Goal: Task Accomplishment & Management: Complete application form

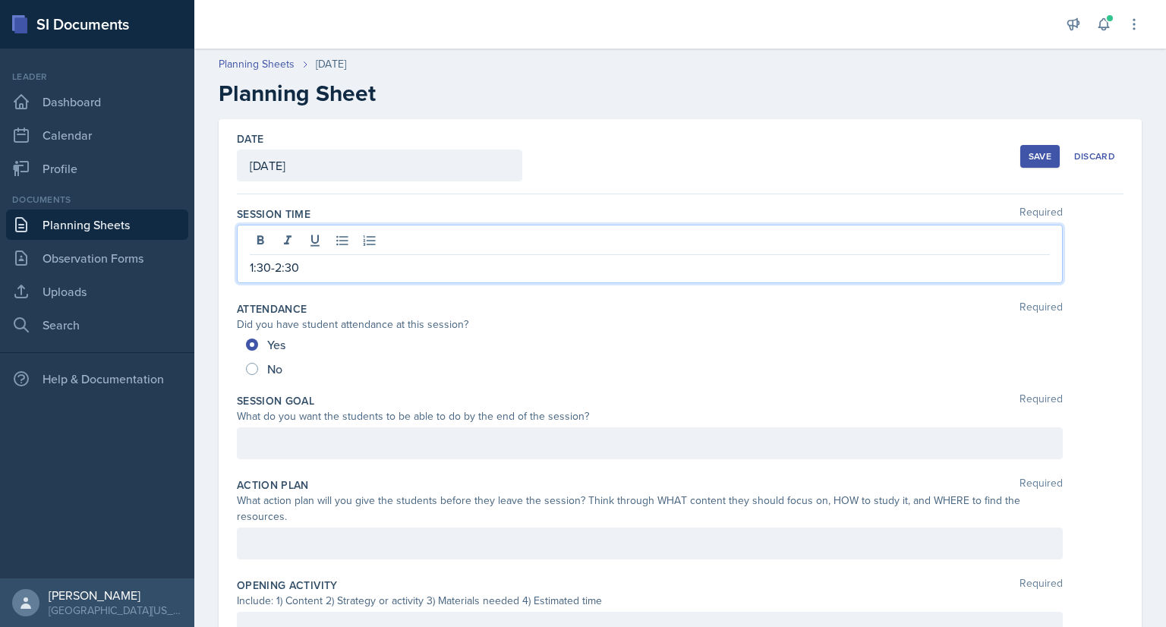
scroll to position [58, 0]
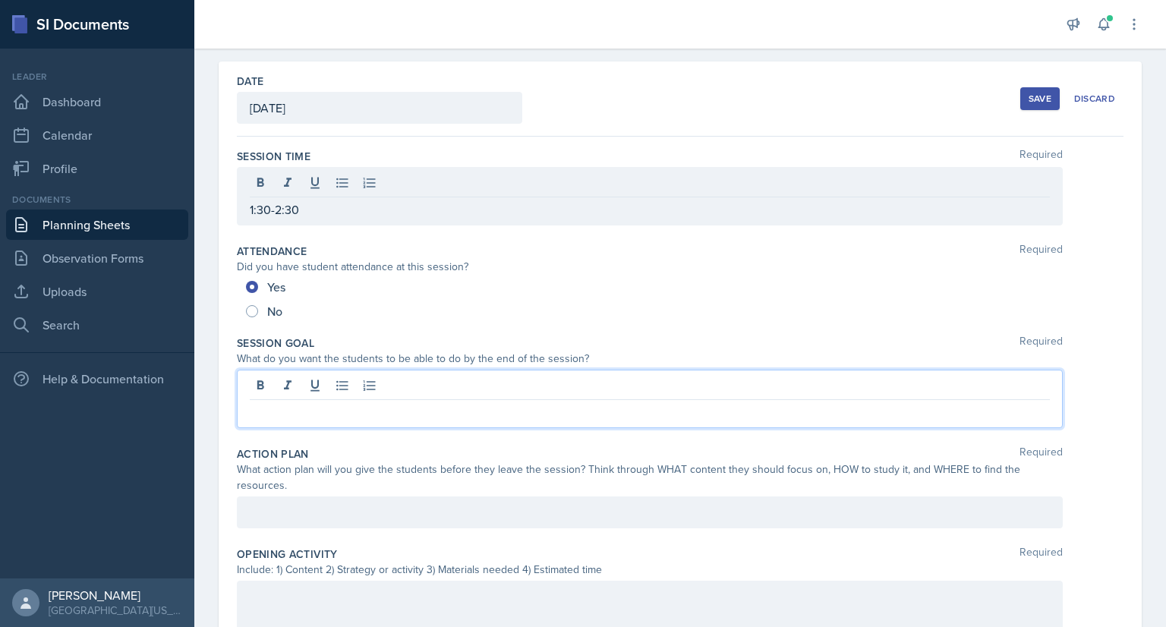
click at [334, 383] on div at bounding box center [650, 399] width 826 height 58
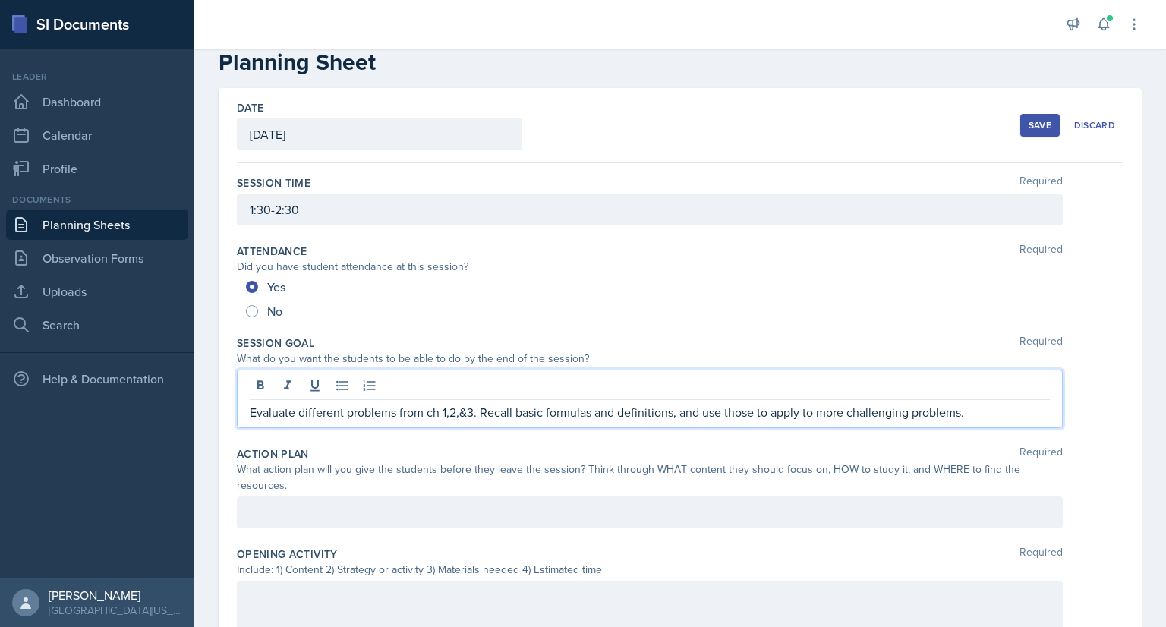
scroll to position [65, 0]
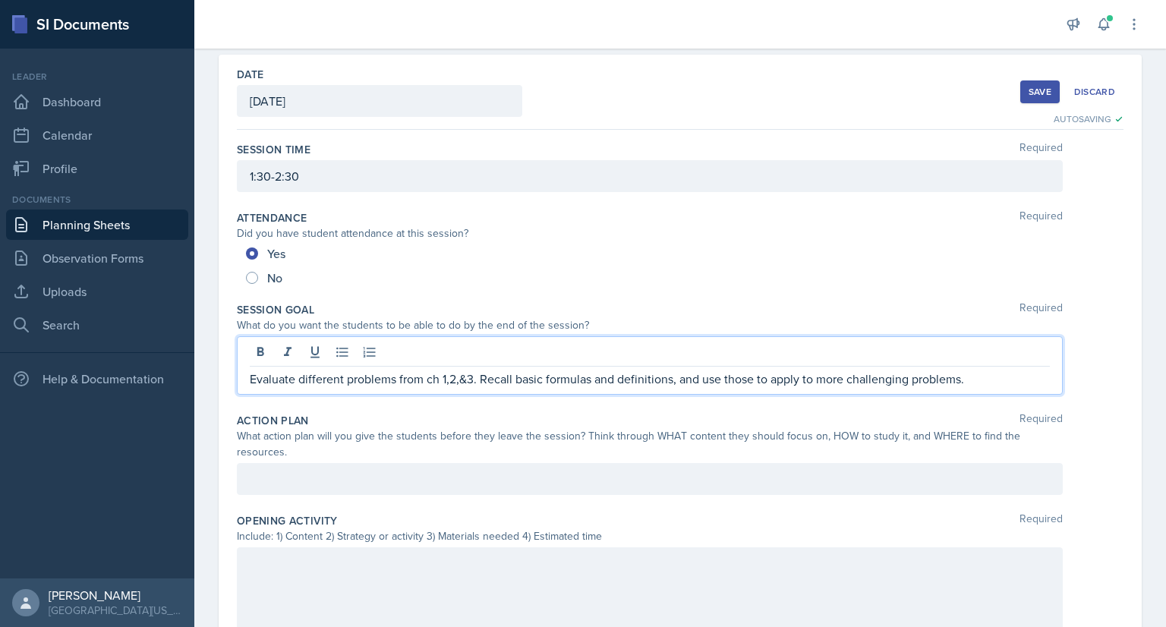
click at [319, 473] on div at bounding box center [650, 479] width 826 height 32
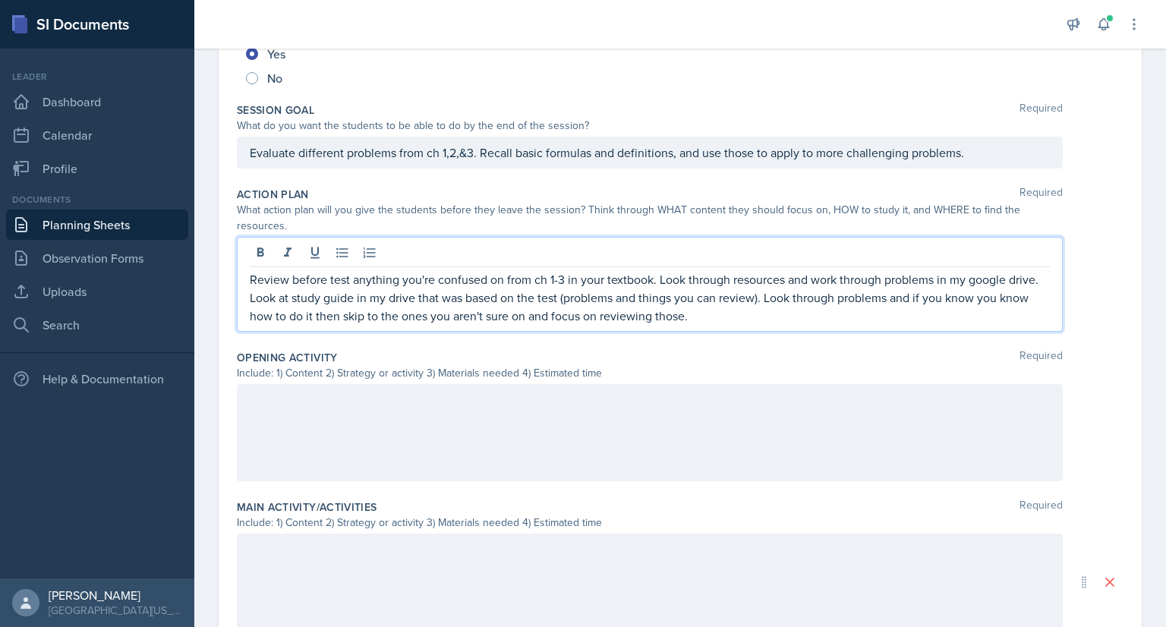
scroll to position [294, 0]
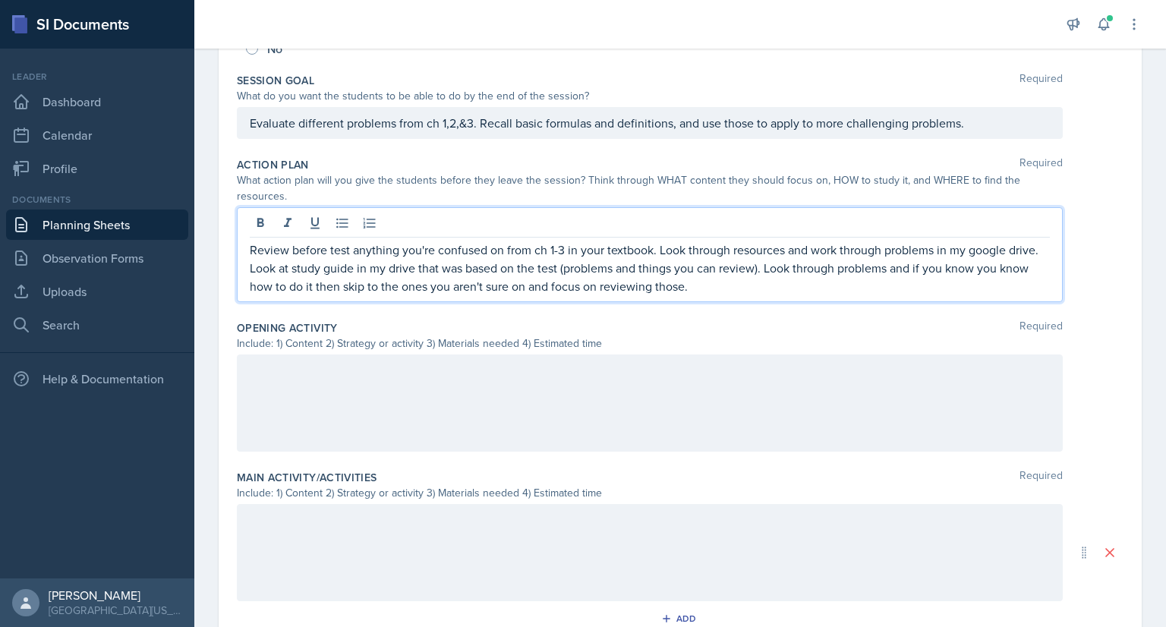
click at [419, 377] on div at bounding box center [650, 403] width 826 height 97
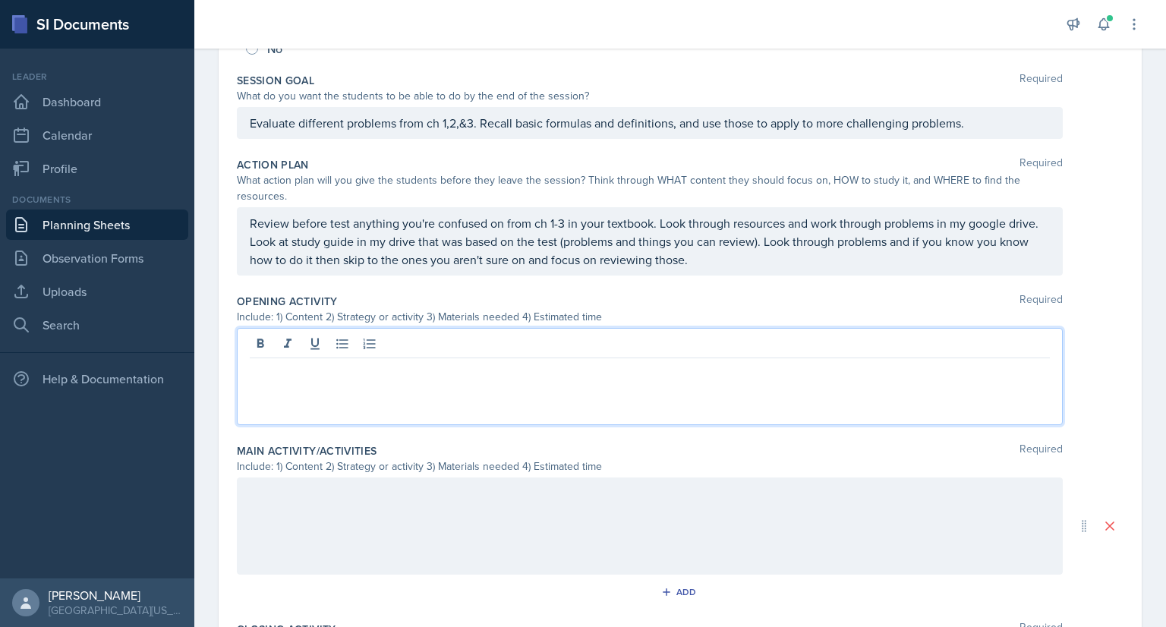
scroll to position [320, 0]
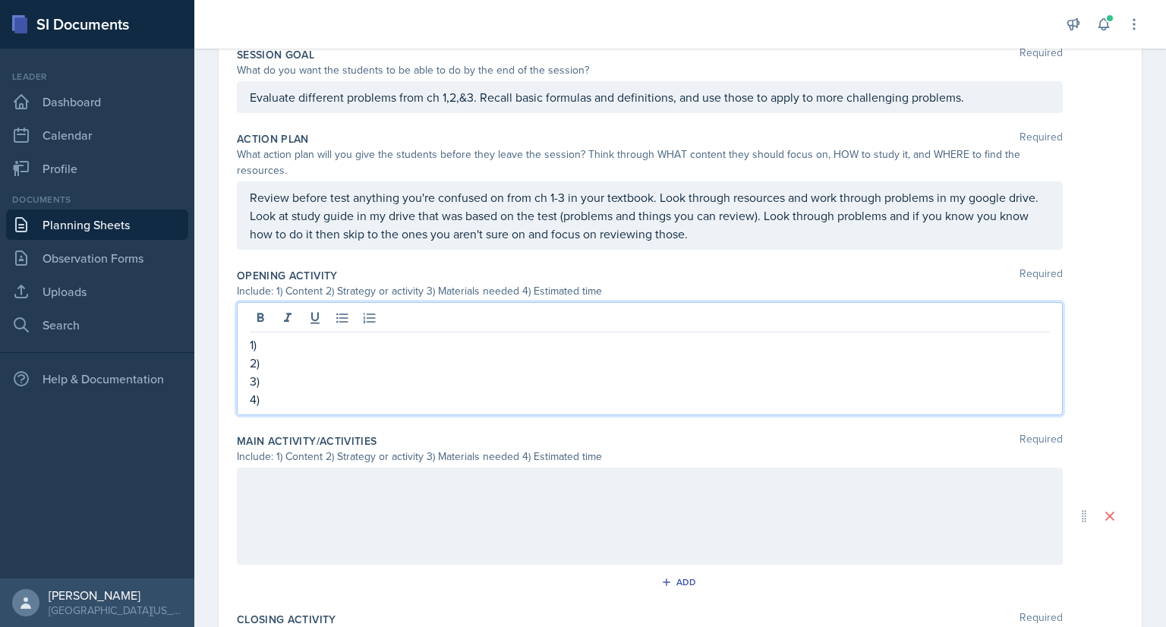
click at [301, 341] on p "1)" at bounding box center [650, 345] width 800 height 18
click at [308, 359] on p "2)" at bounding box center [650, 363] width 800 height 18
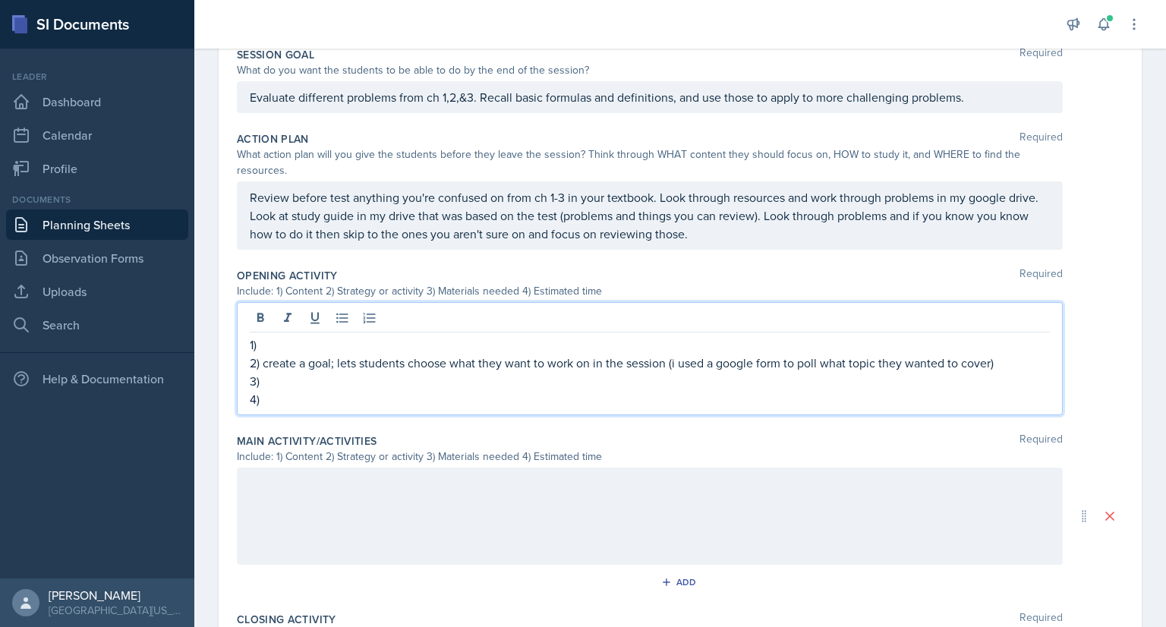
click at [323, 342] on p "1)" at bounding box center [650, 345] width 800 height 18
click at [266, 374] on p "3)" at bounding box center [650, 381] width 800 height 18
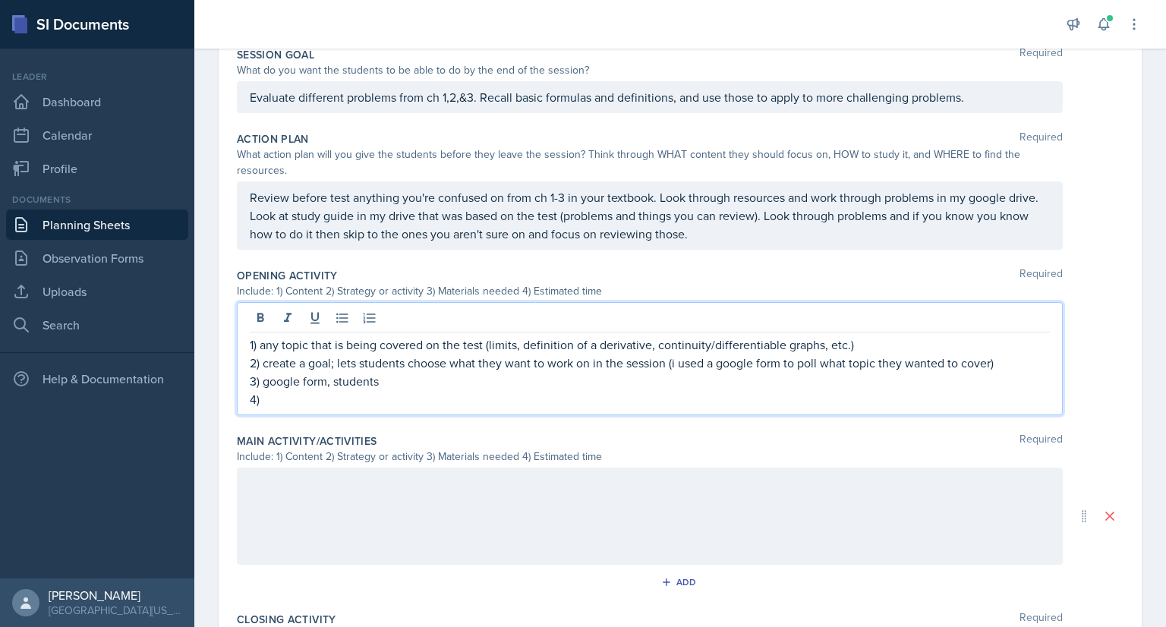
click at [301, 401] on p "4)" at bounding box center [650, 399] width 800 height 18
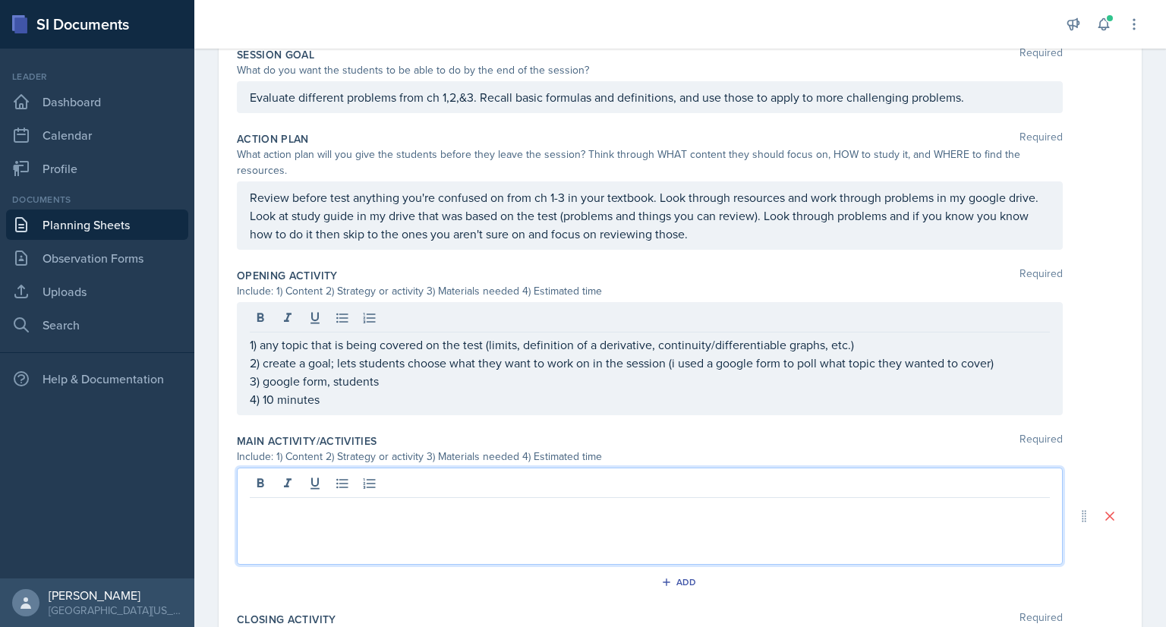
click at [323, 475] on div at bounding box center [650, 516] width 826 height 97
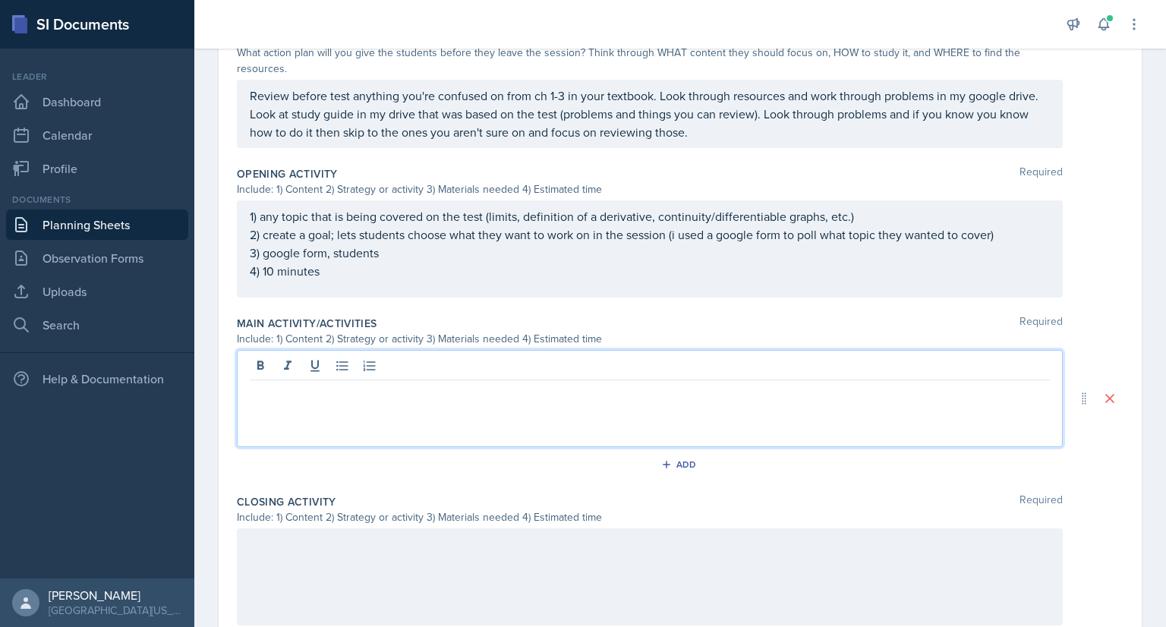
scroll to position [428, 0]
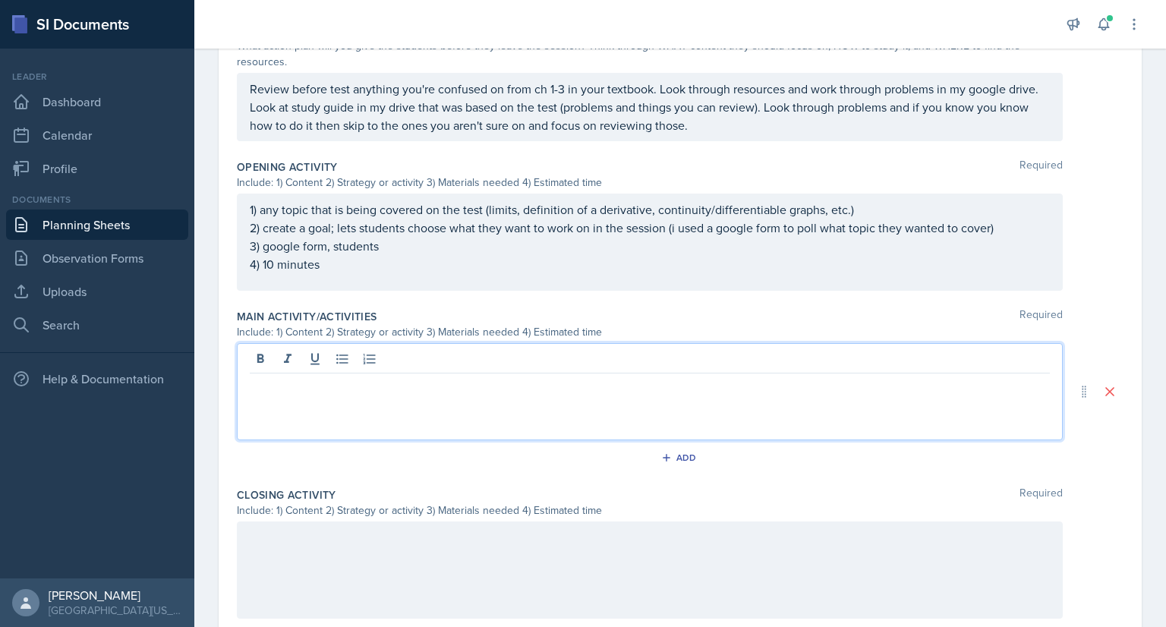
click at [339, 532] on p at bounding box center [650, 538] width 800 height 18
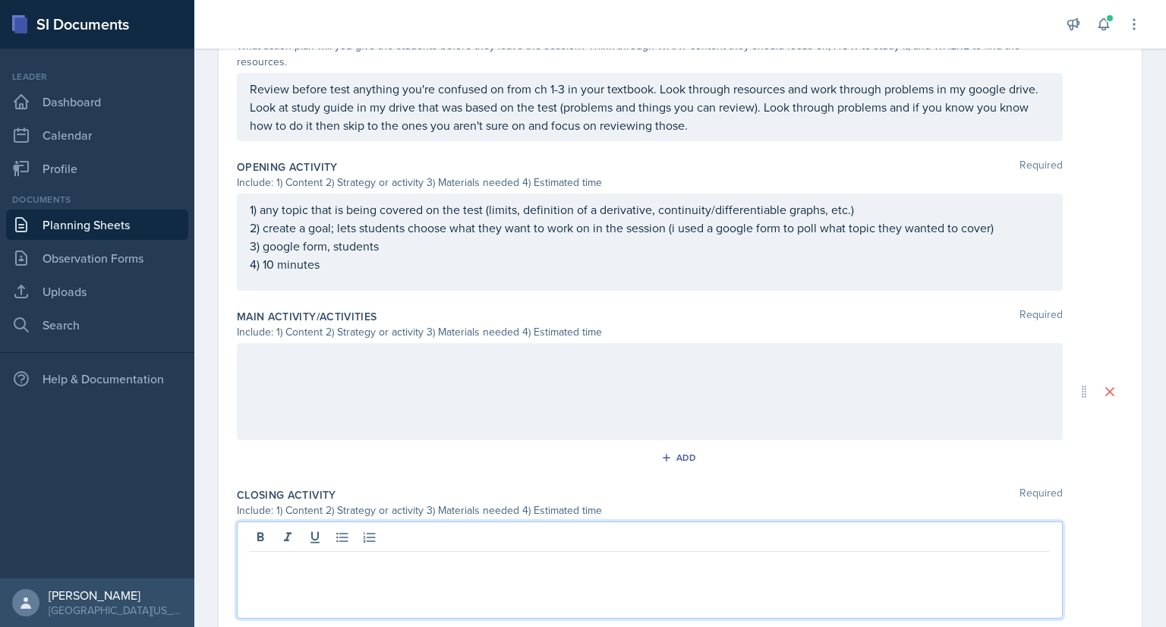
scroll to position [456, 0]
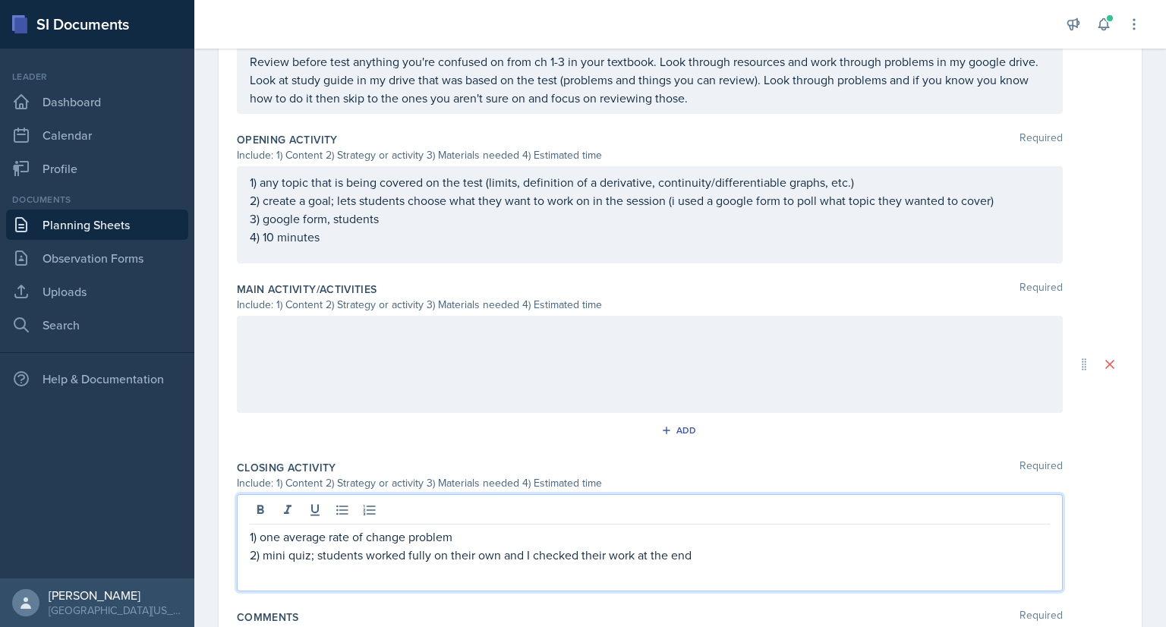
click at [432, 549] on p "2) mini quiz; students worked fully on their own and I checked their work at th…" at bounding box center [650, 555] width 800 height 18
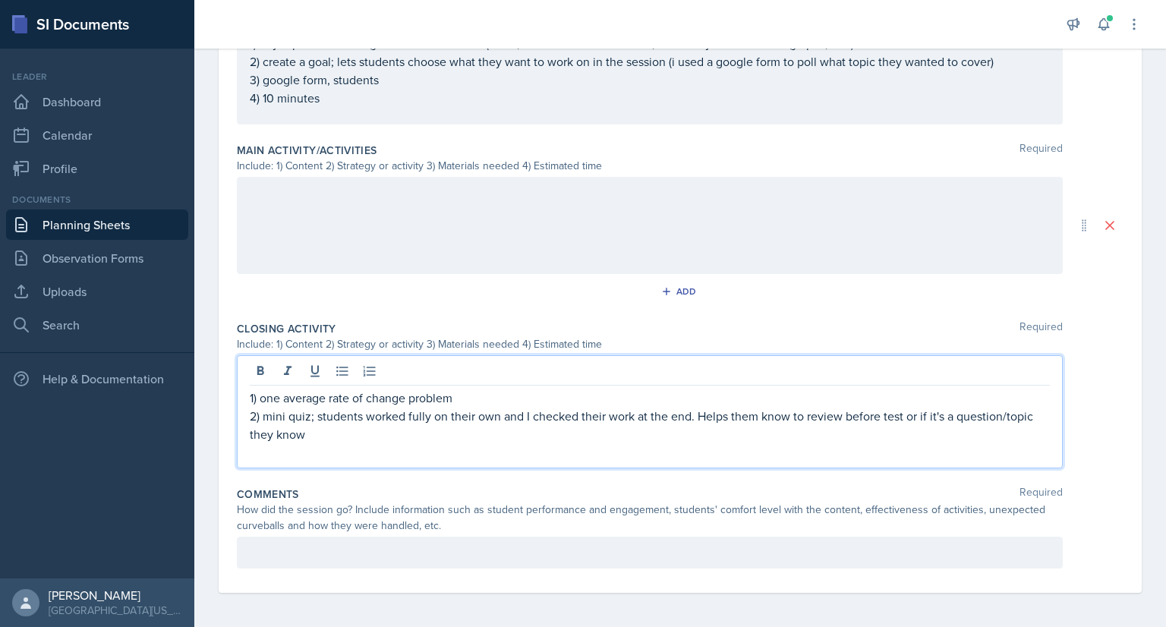
scroll to position [595, 0]
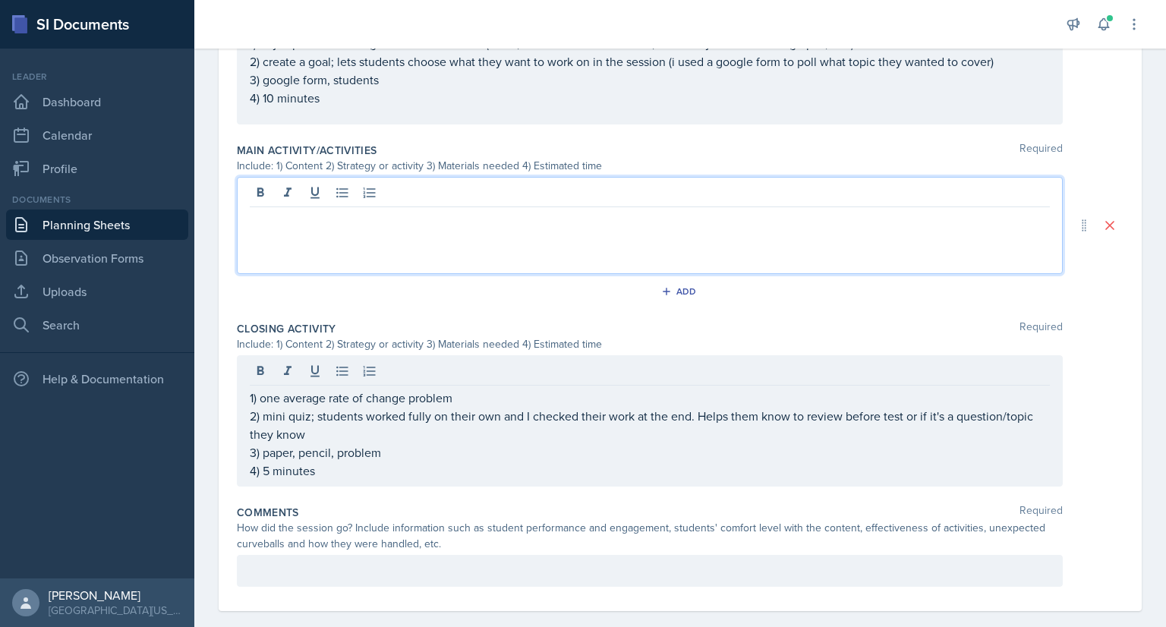
click at [303, 195] on div at bounding box center [650, 225] width 826 height 97
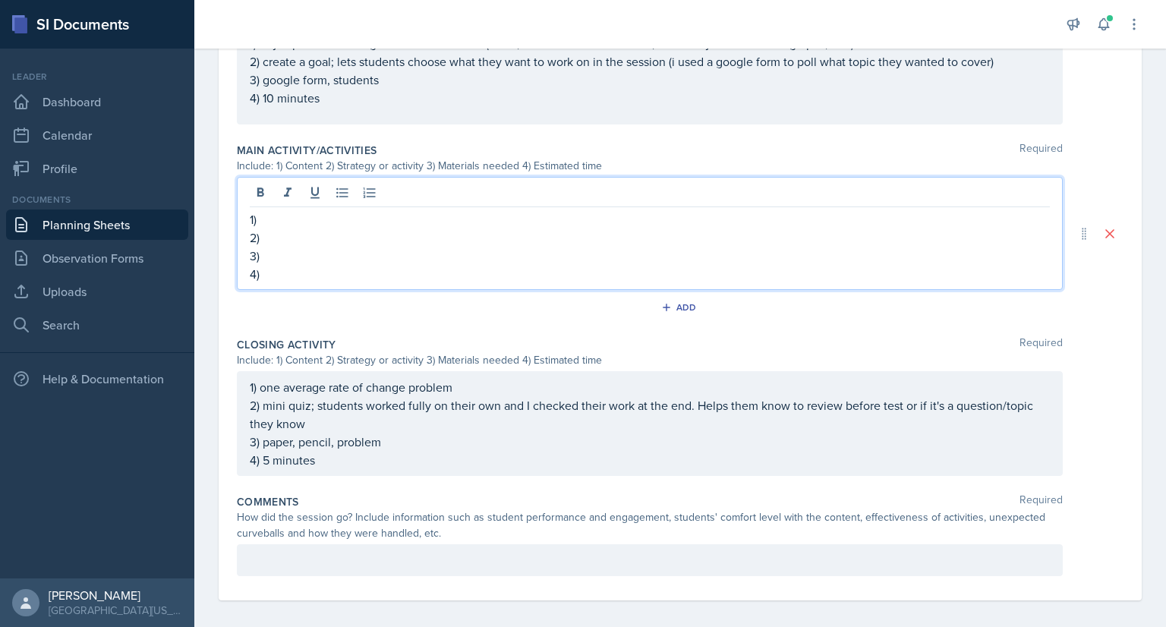
click at [289, 211] on p "1)" at bounding box center [650, 219] width 800 height 18
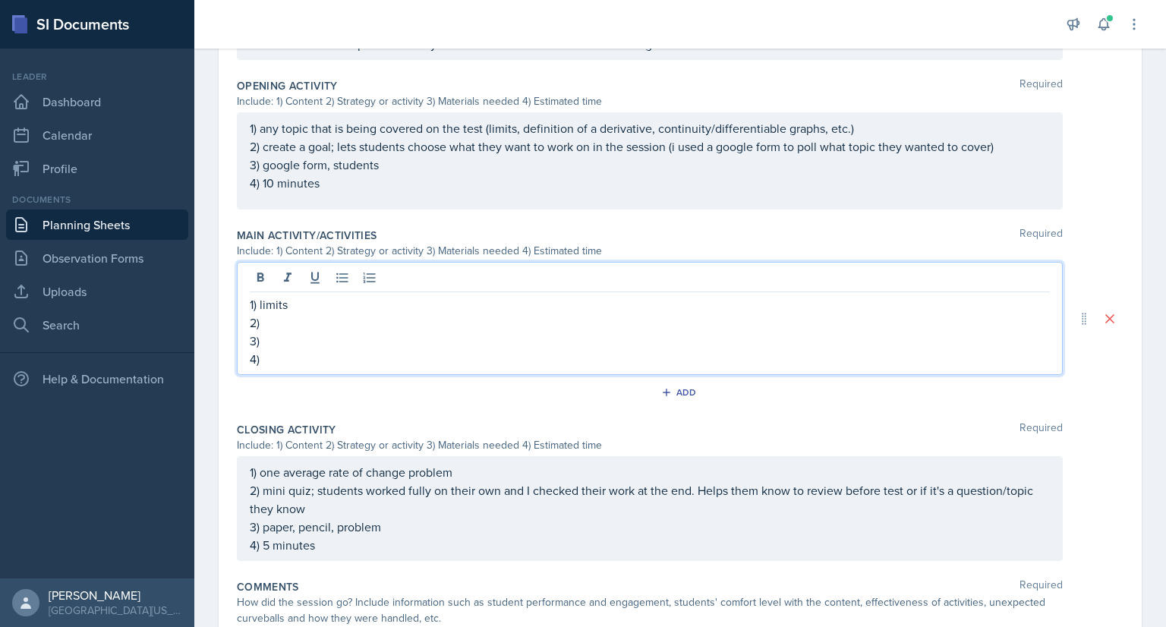
scroll to position [535, 0]
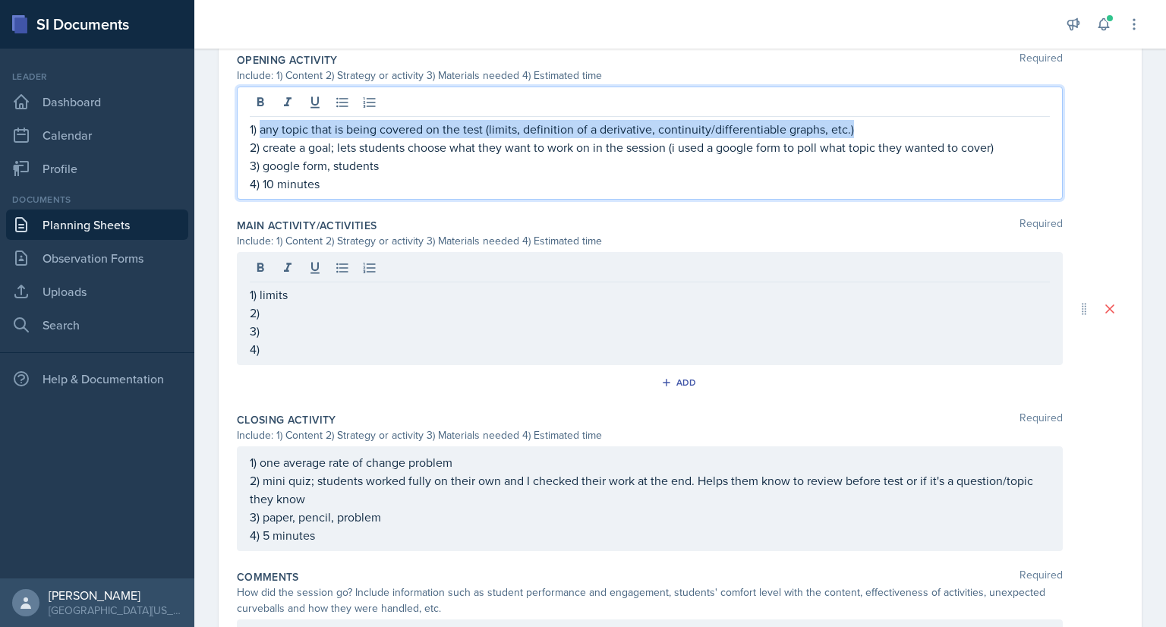
drag, startPoint x: 261, startPoint y: 127, endPoint x: 851, endPoint y: 126, distance: 590.0
click at [851, 126] on p "1) any topic that is being covered on the test (limits, definition of a derivat…" at bounding box center [650, 129] width 800 height 18
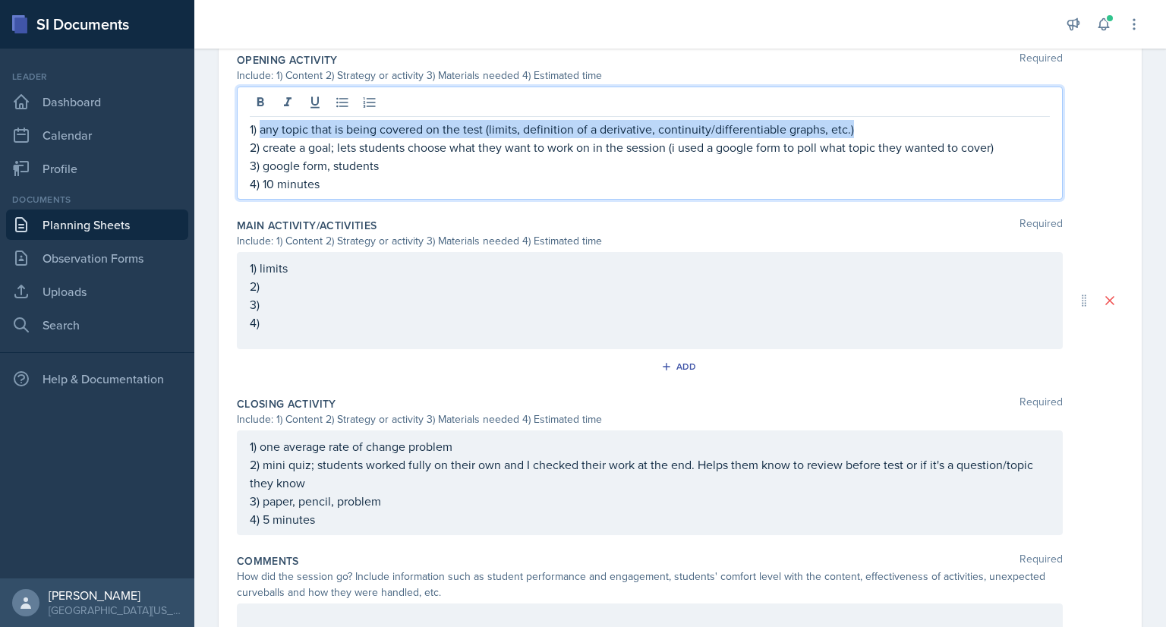
copy p "any topic that is being covered on the test (limits, definition of a derivative…"
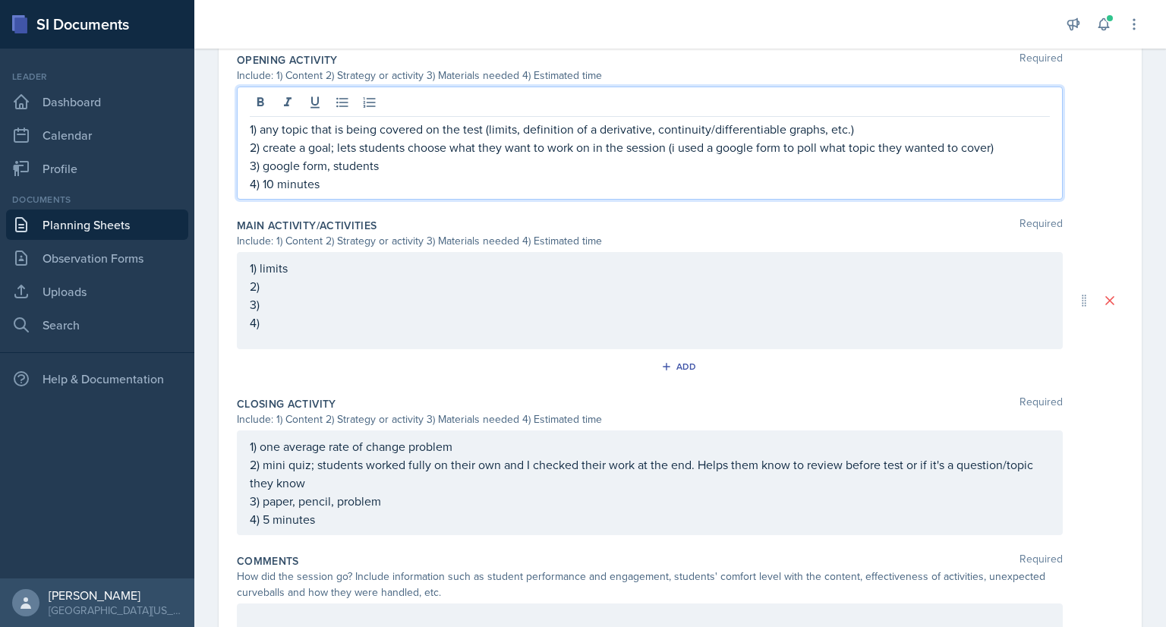
click at [337, 273] on div "1) limits 2) 3) 4)" at bounding box center [650, 300] width 826 height 97
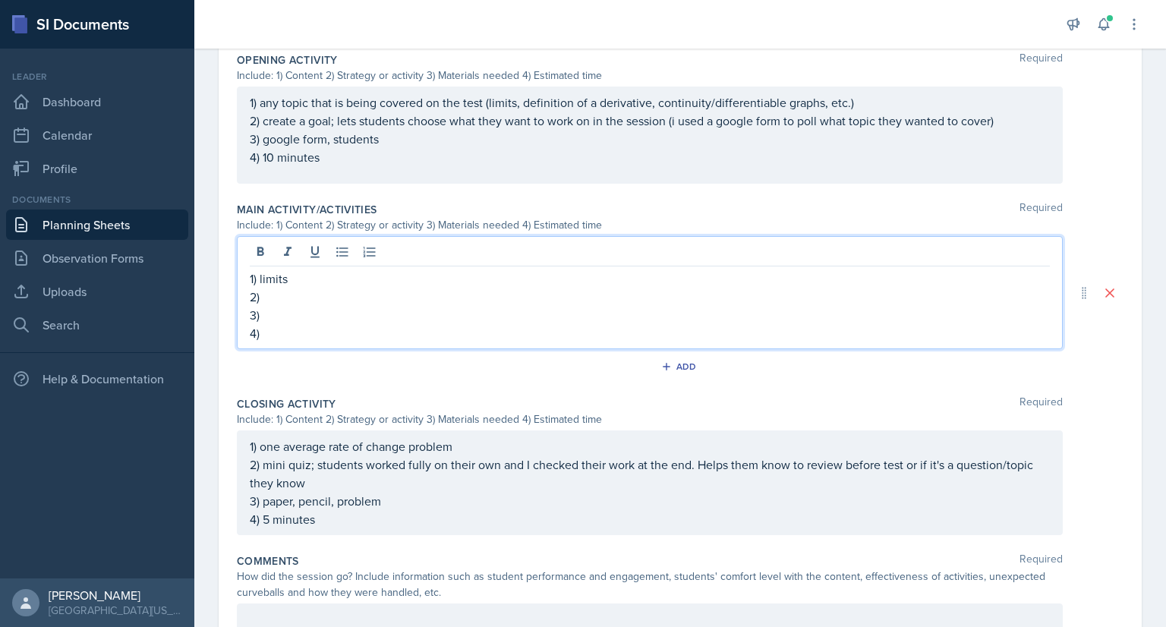
scroll to position [519, 0]
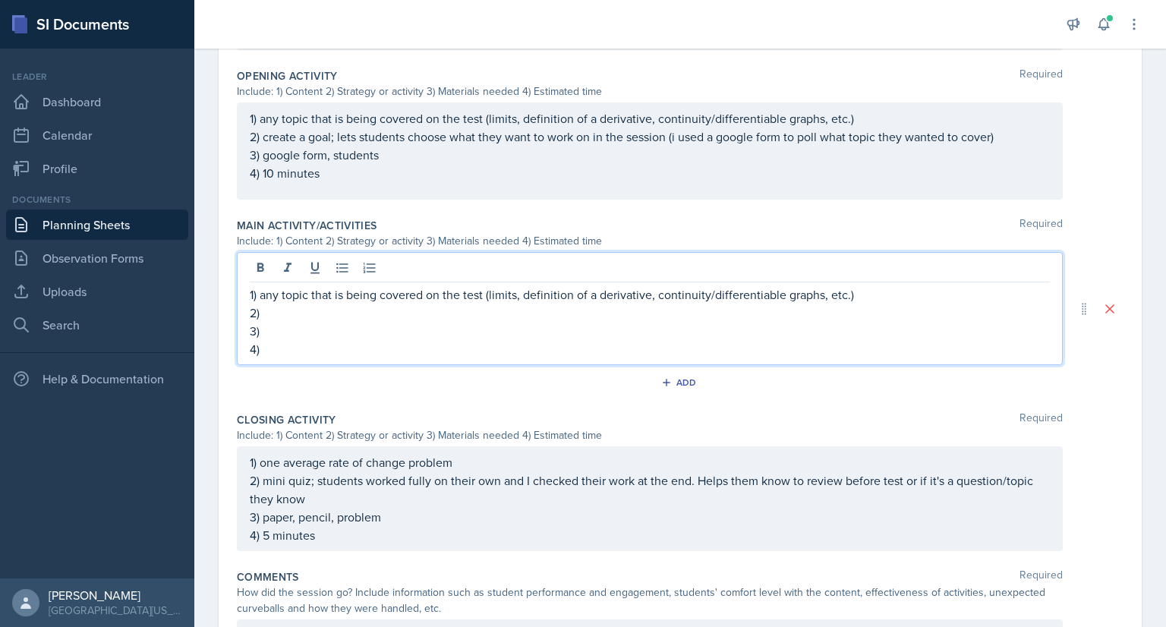
click at [343, 311] on p "2)" at bounding box center [650, 313] width 800 height 18
click at [863, 295] on p "1) any topic that is being covered on the test (limits, definition of a derivat…" at bounding box center [650, 295] width 800 height 18
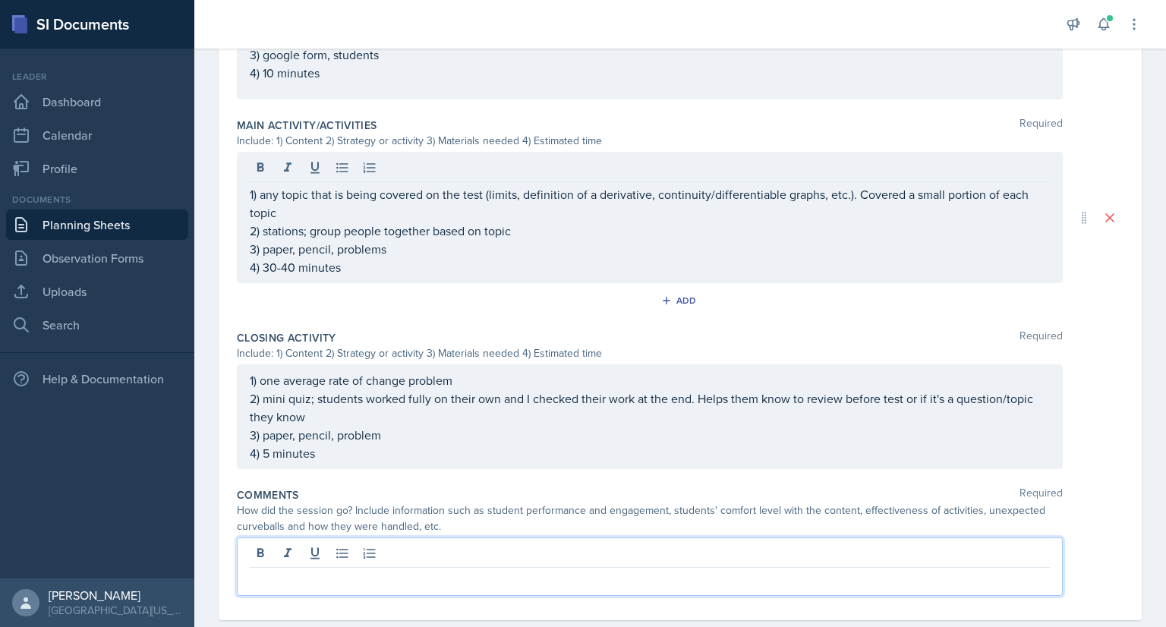
scroll to position [620, 0]
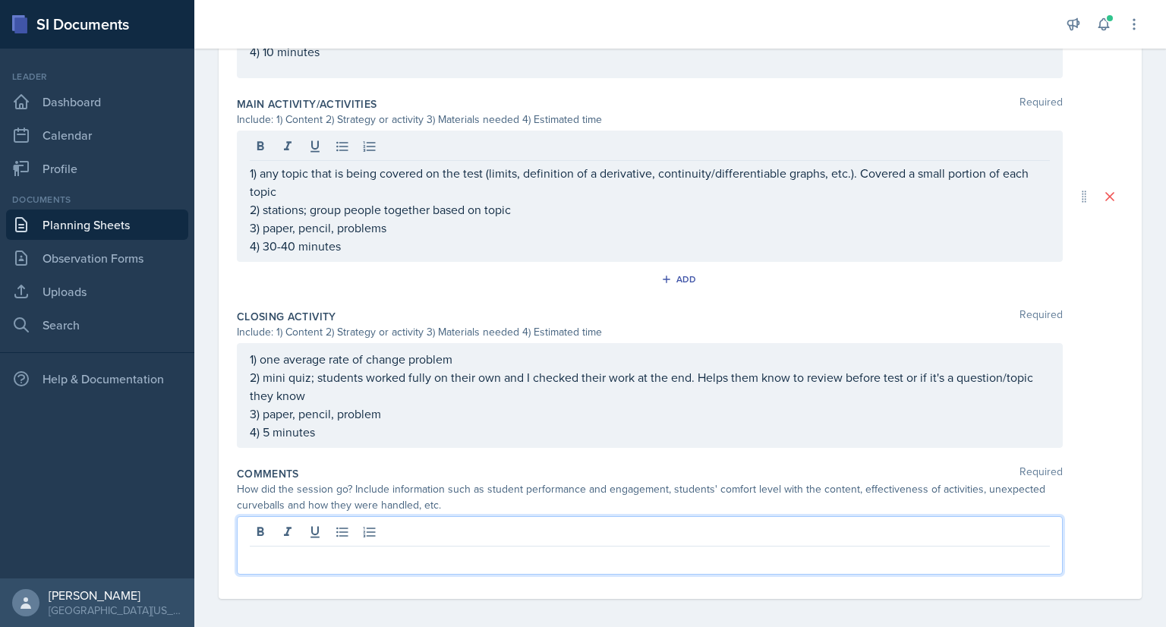
click at [372, 552] on p at bounding box center [650, 559] width 800 height 18
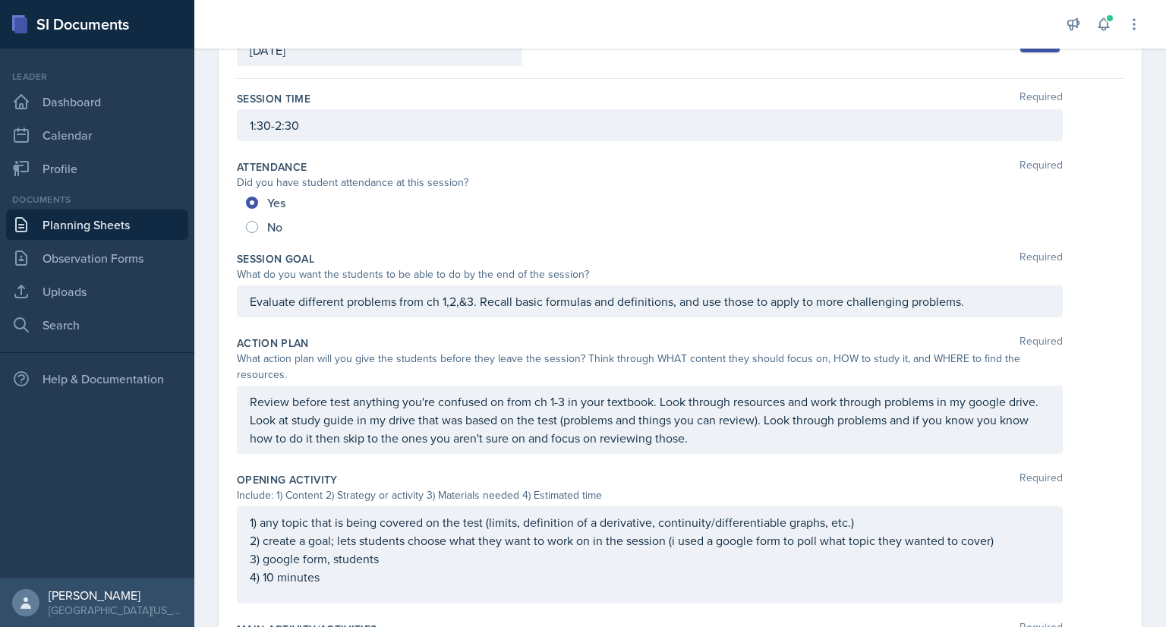
scroll to position [85, 0]
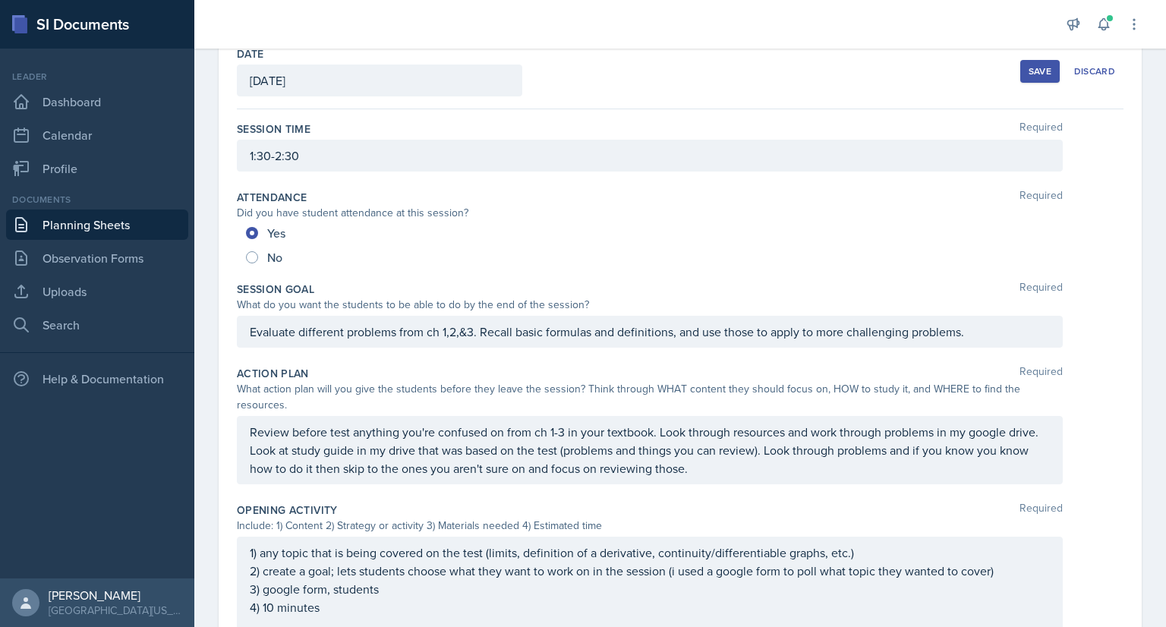
click at [1024, 77] on button "Save" at bounding box center [1040, 71] width 39 height 23
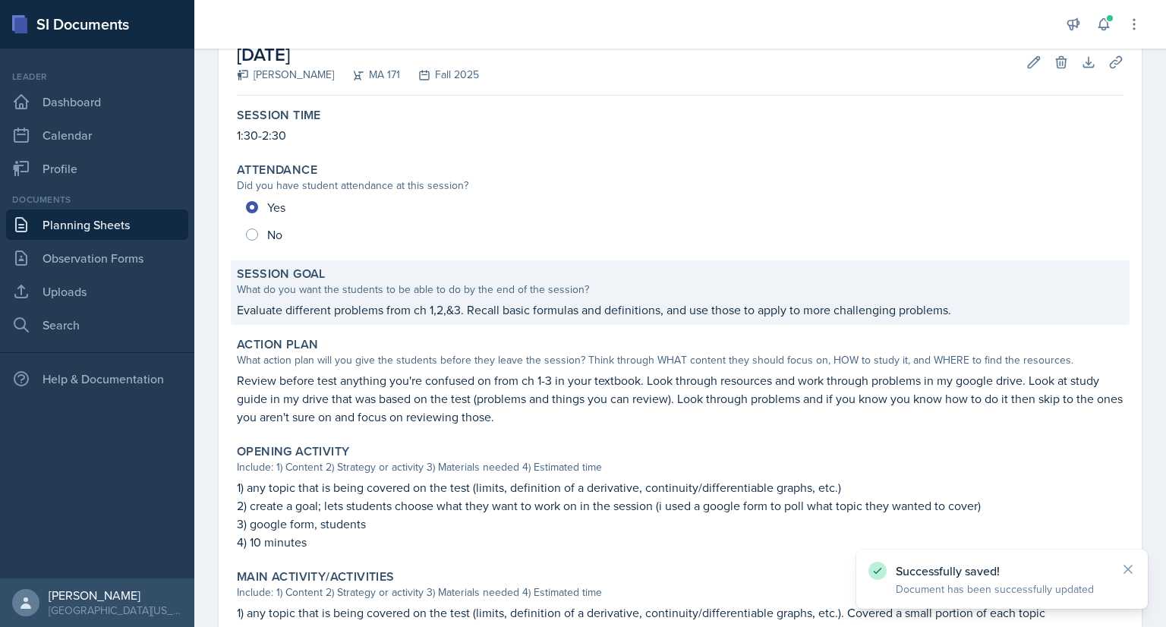
scroll to position [474, 0]
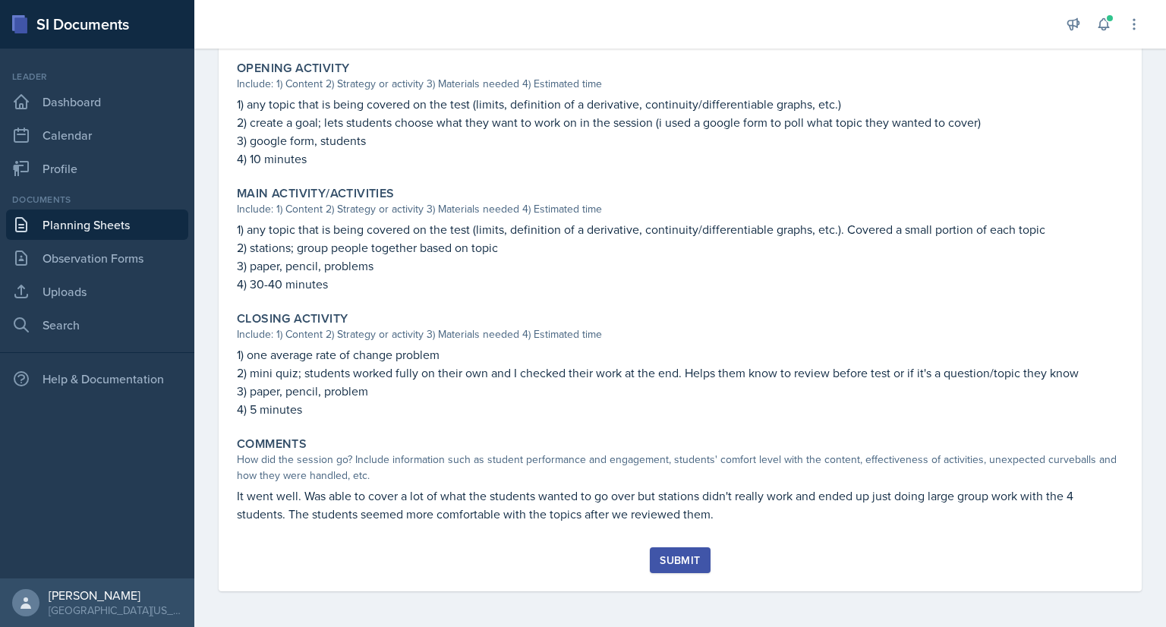
click at [677, 557] on div "Submit" at bounding box center [680, 560] width 40 height 12
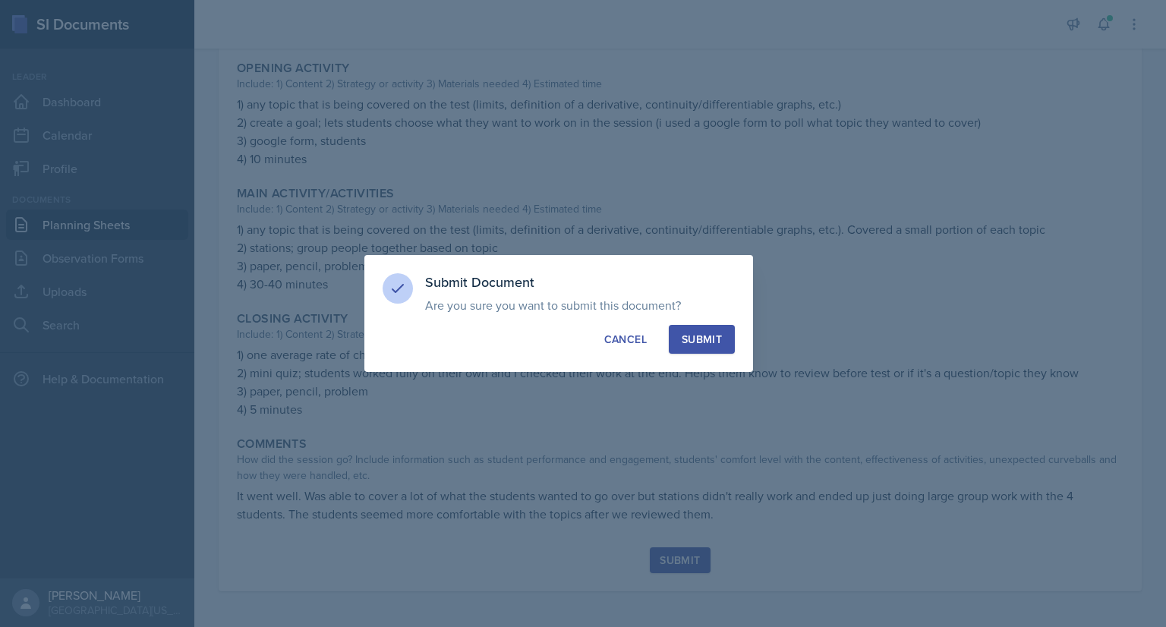
click at [712, 340] on div "Submit" at bounding box center [702, 339] width 40 height 15
radio input "true"
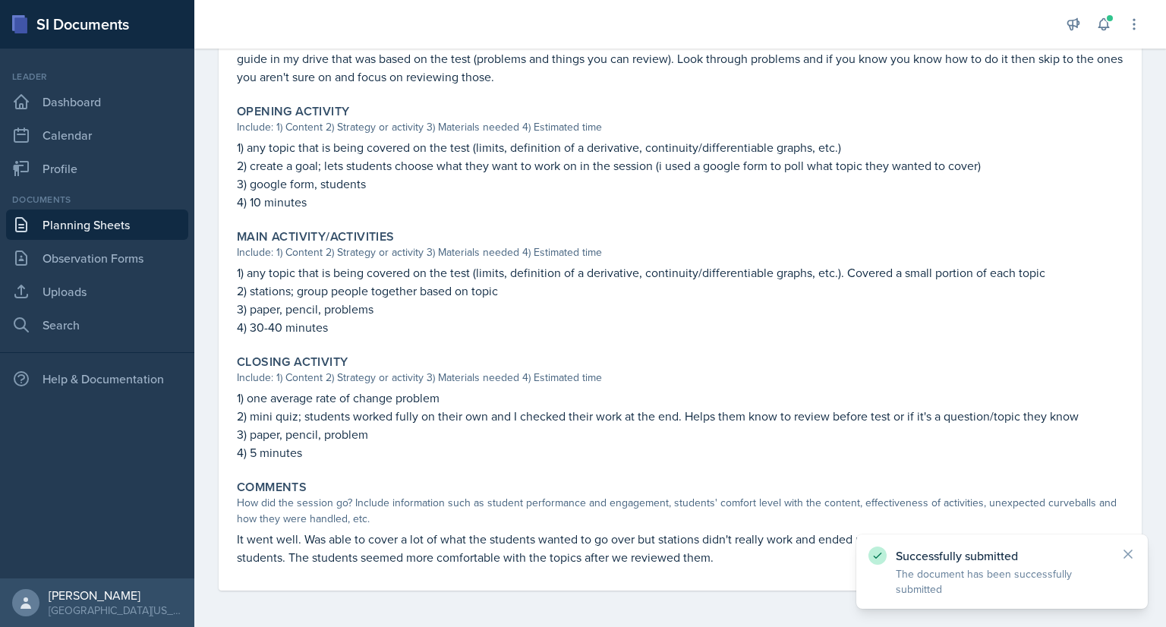
scroll to position [0, 0]
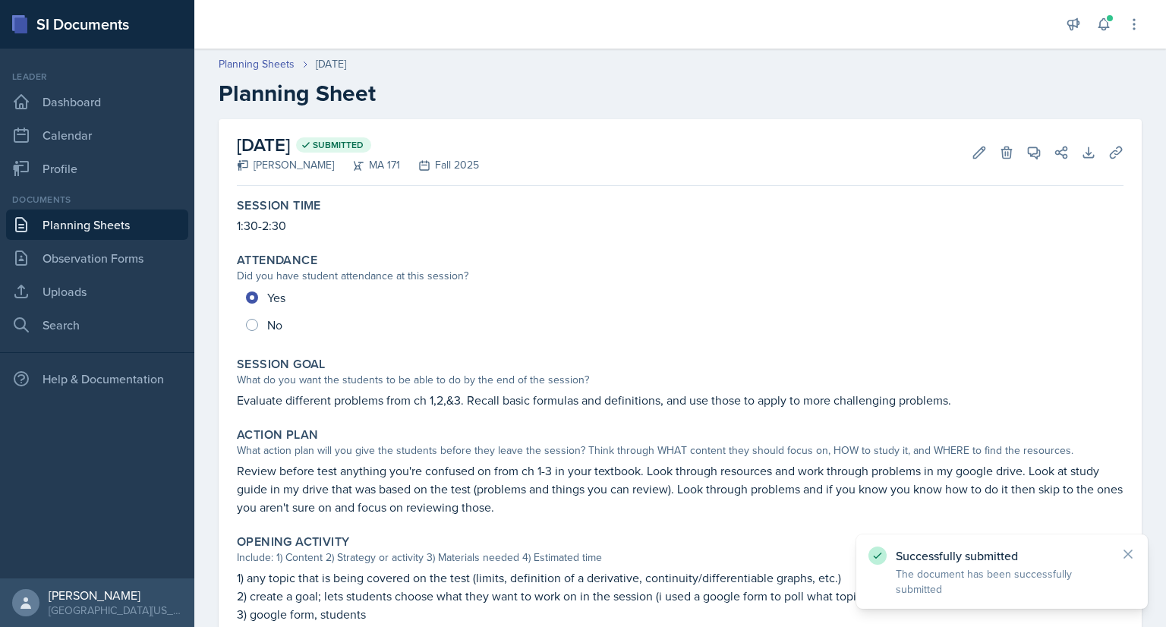
click at [106, 222] on link "Planning Sheets" at bounding box center [97, 225] width 182 height 30
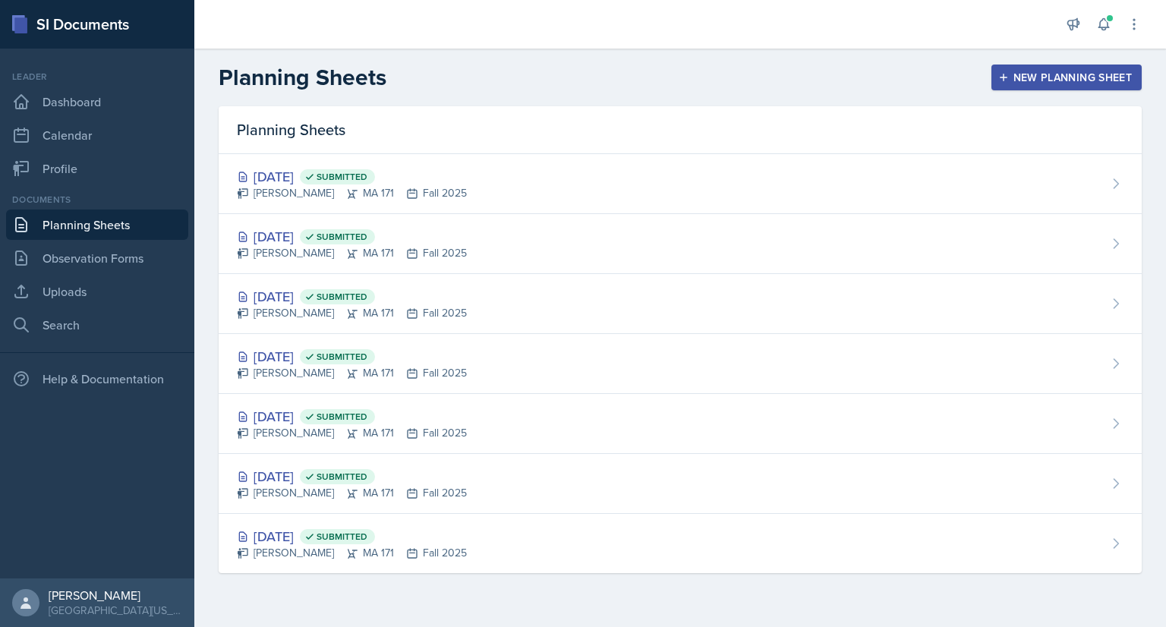
click at [1049, 81] on div "New Planning Sheet" at bounding box center [1067, 77] width 131 height 12
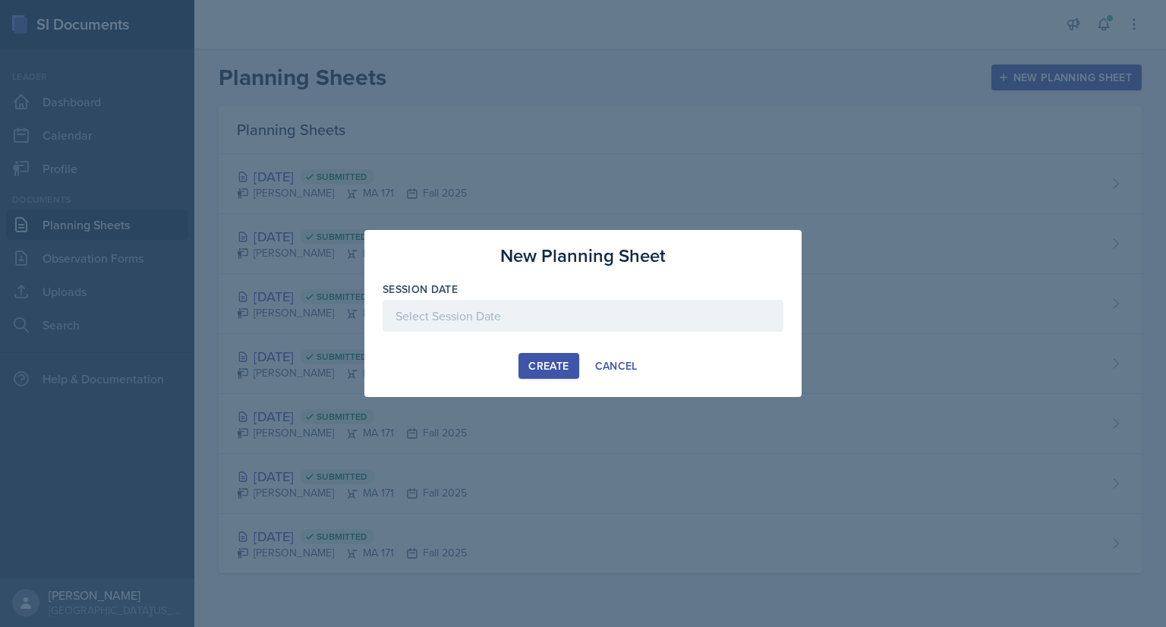
click at [562, 303] on div at bounding box center [583, 316] width 401 height 32
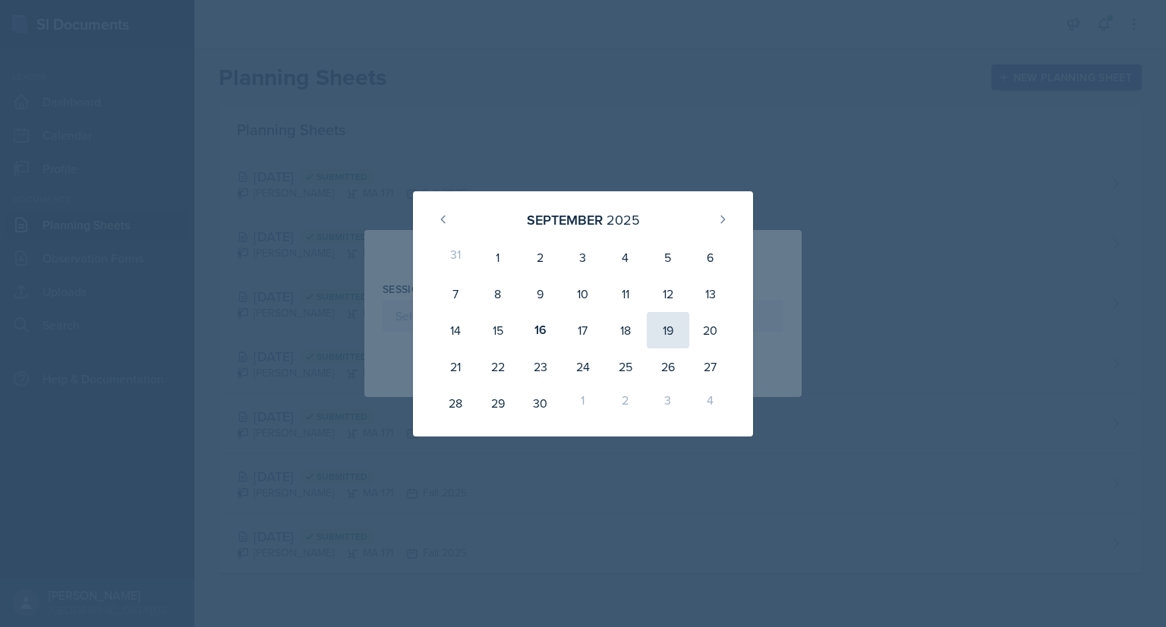
click at [674, 334] on div "19" at bounding box center [668, 330] width 43 height 36
type input "[DATE]"
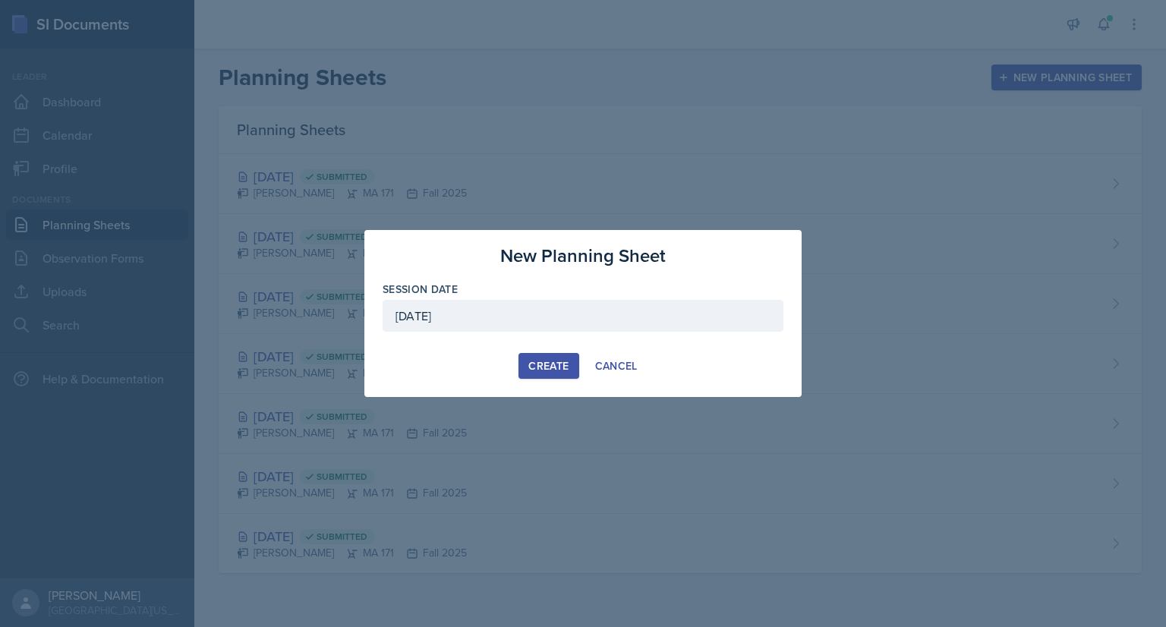
click at [549, 368] on div "Create" at bounding box center [549, 366] width 40 height 12
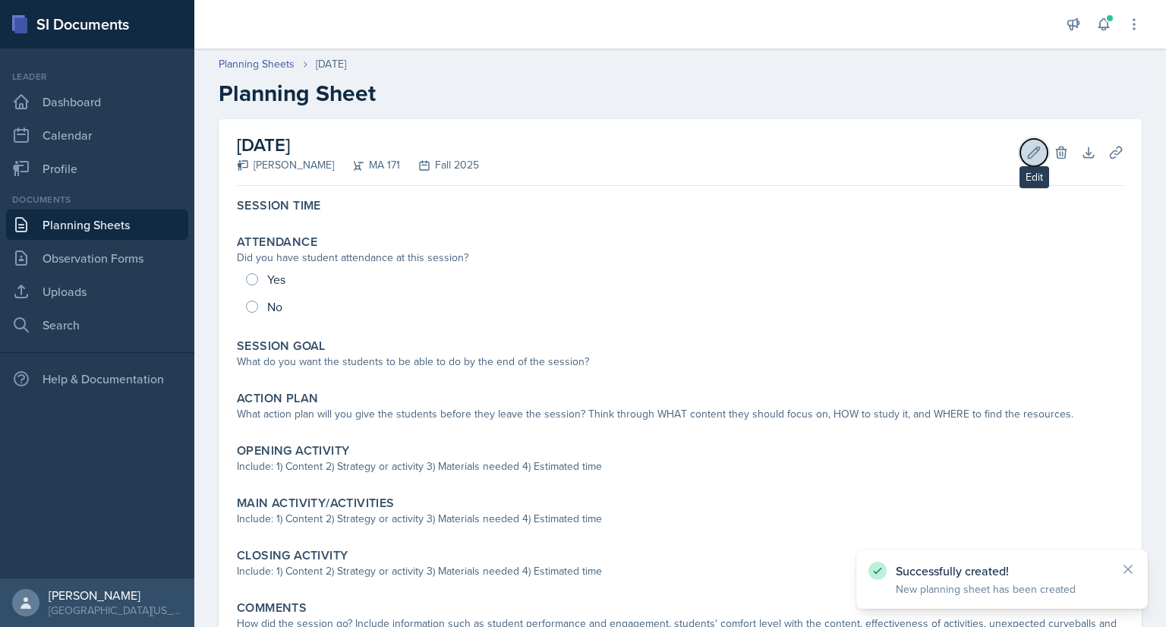
click at [1029, 155] on icon at bounding box center [1034, 152] width 11 height 11
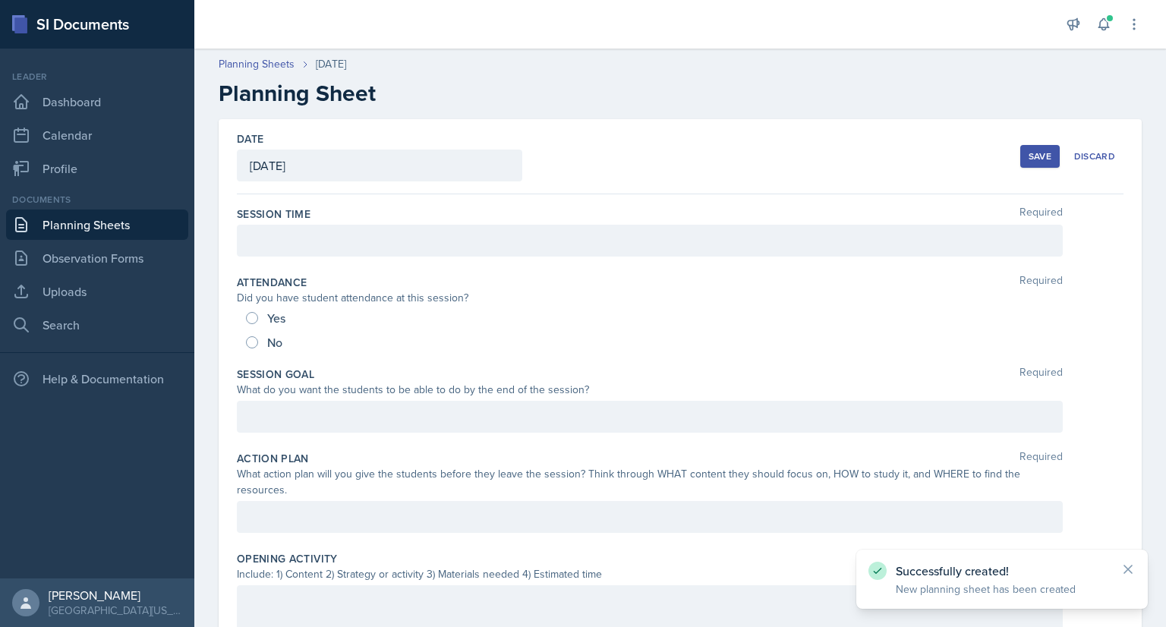
click at [393, 250] on div at bounding box center [650, 241] width 826 height 32
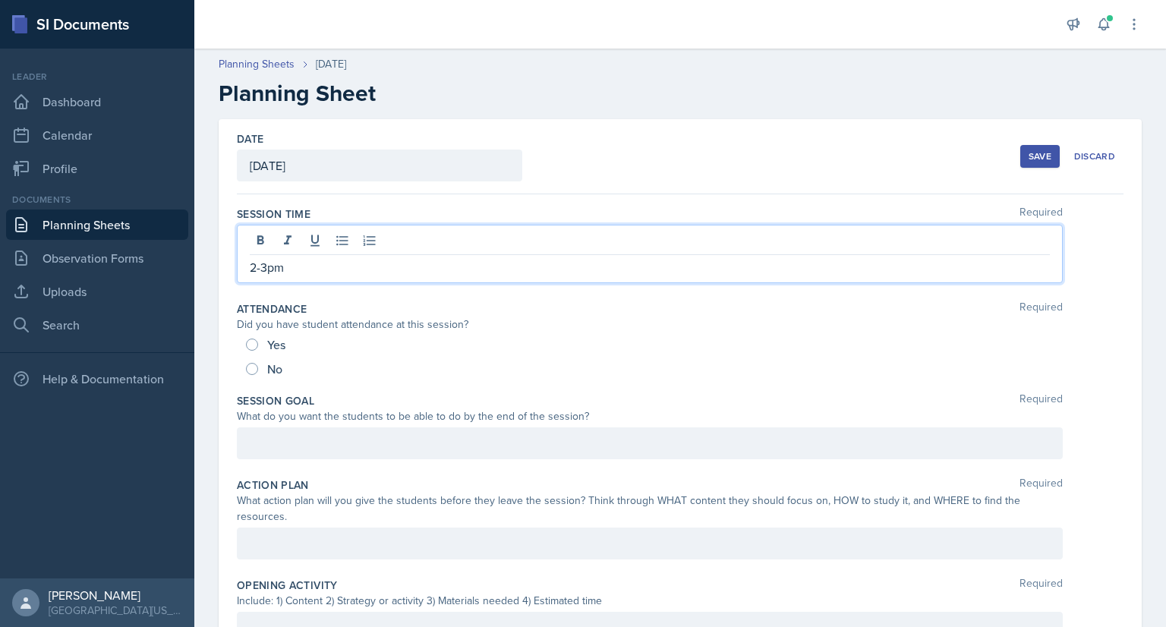
click at [307, 440] on div at bounding box center [650, 444] width 826 height 32
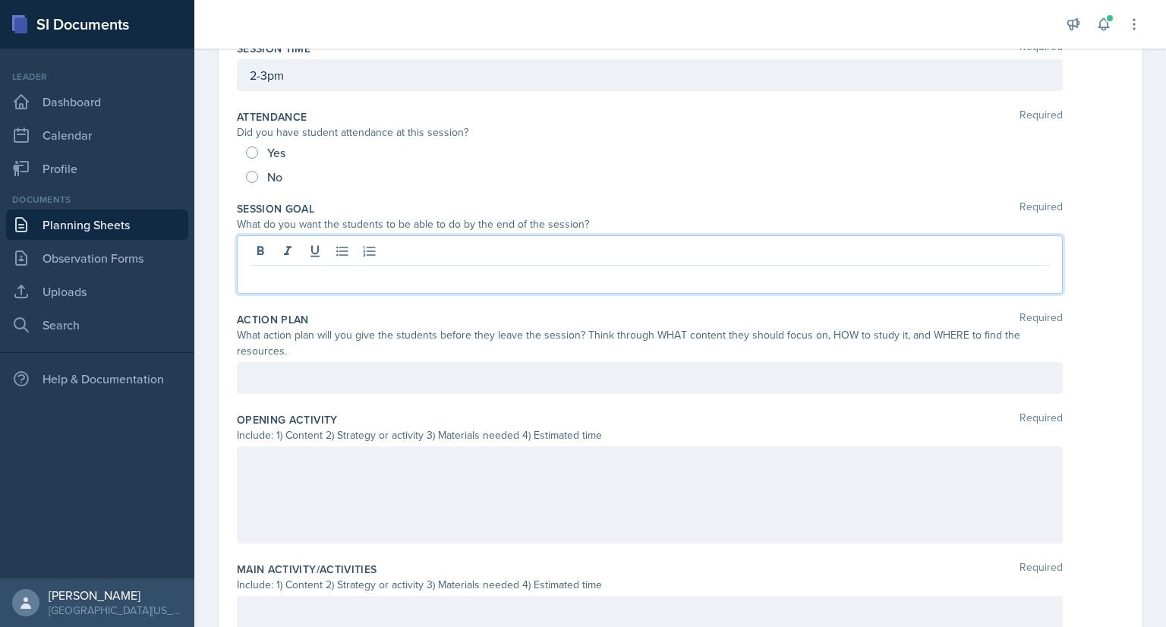
scroll to position [164, 0]
click at [252, 278] on p "recall the different derivative rules and put the names to the ones given on th…" at bounding box center [650, 279] width 800 height 18
click at [741, 283] on p "Recall the different derivative rules and put the names to the ones given on th…" at bounding box center [650, 279] width 800 height 18
